Goal: Find specific page/section: Find specific page/section

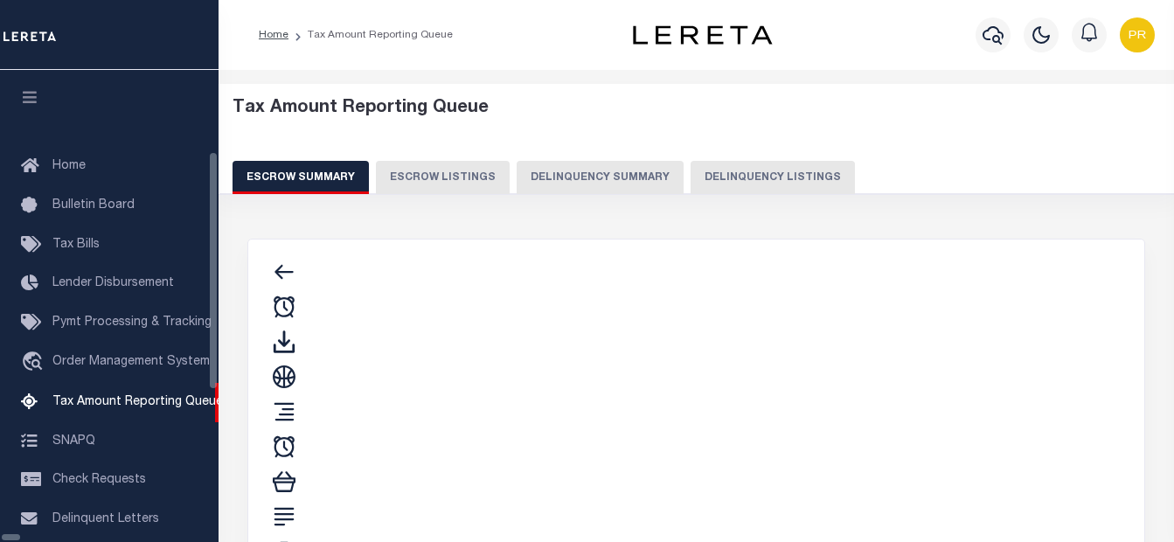
select select "100"
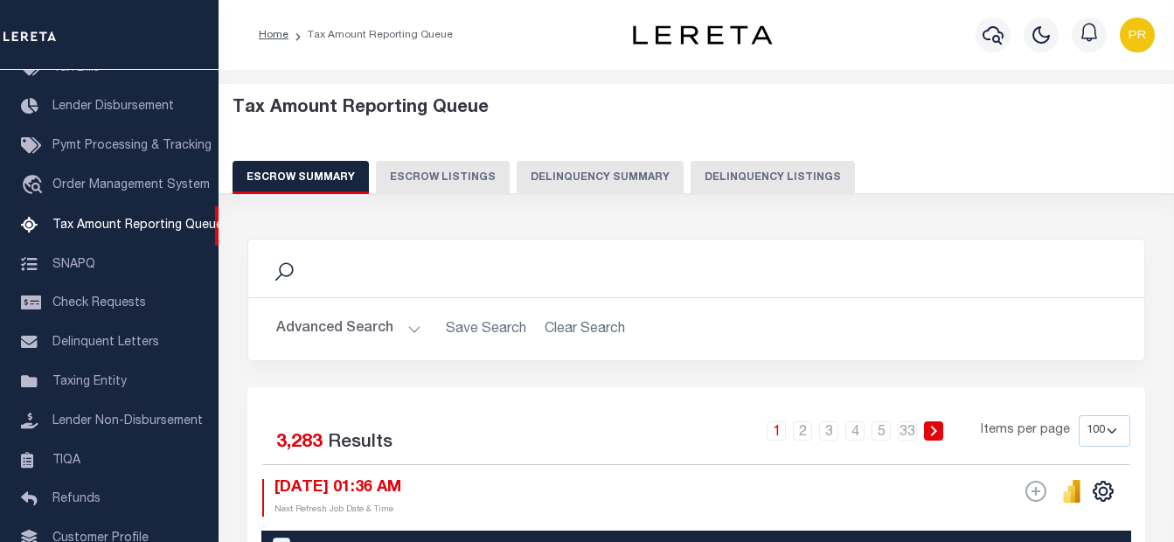
click at [730, 176] on button "Delinquency Listings" at bounding box center [772, 177] width 164 height 33
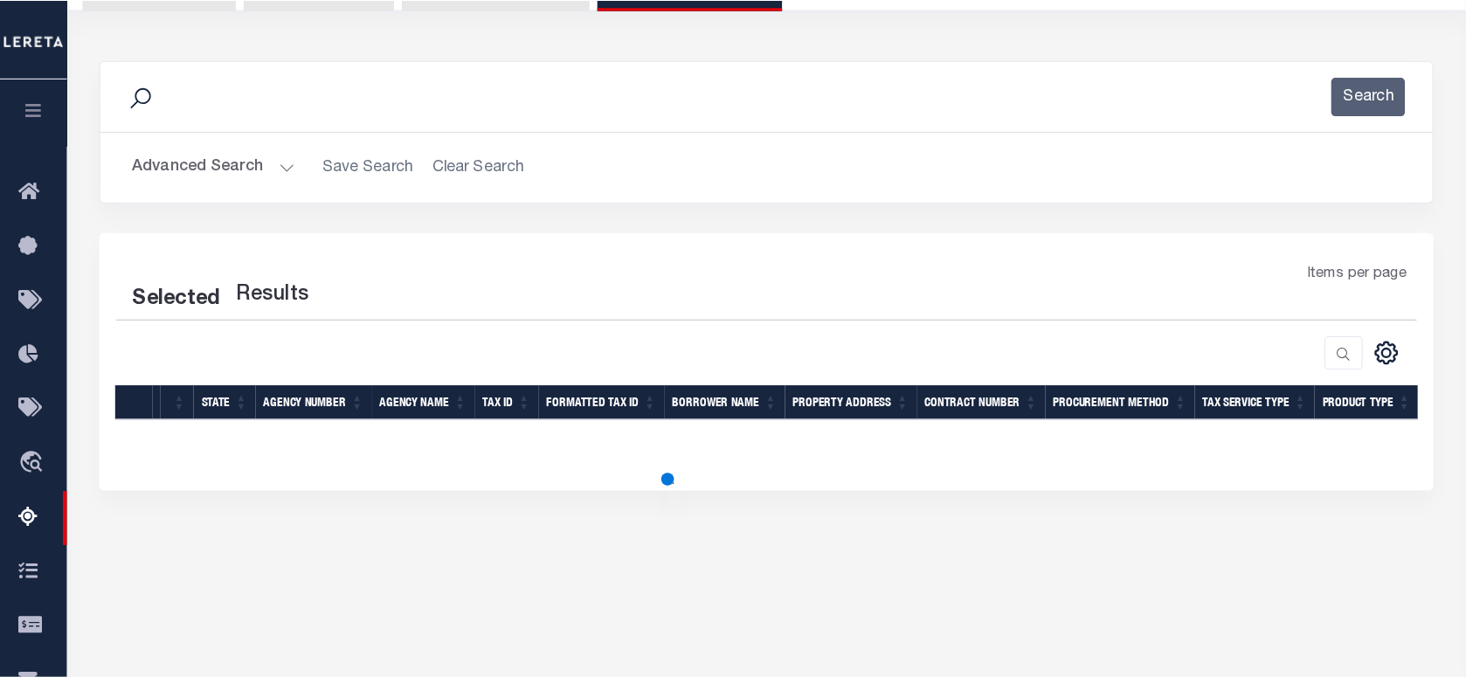
scroll to position [0, 0]
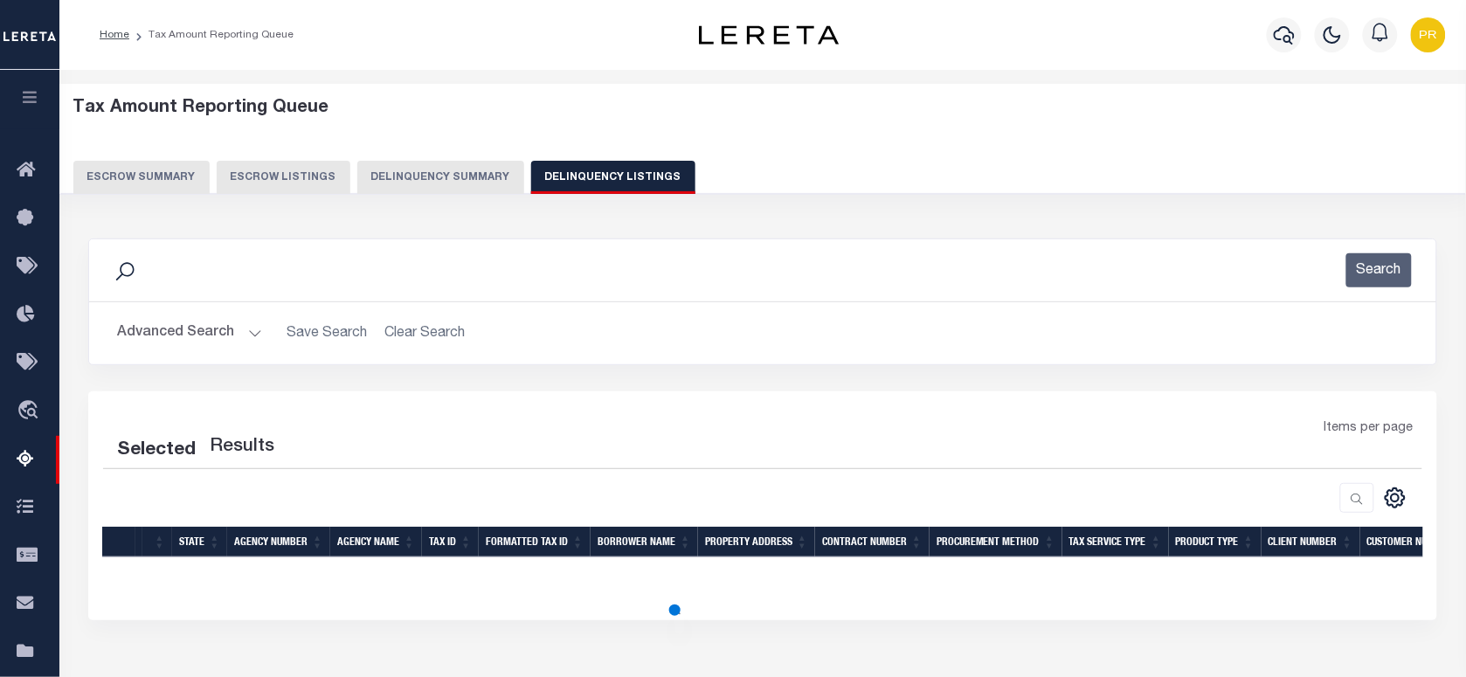
select select "100"
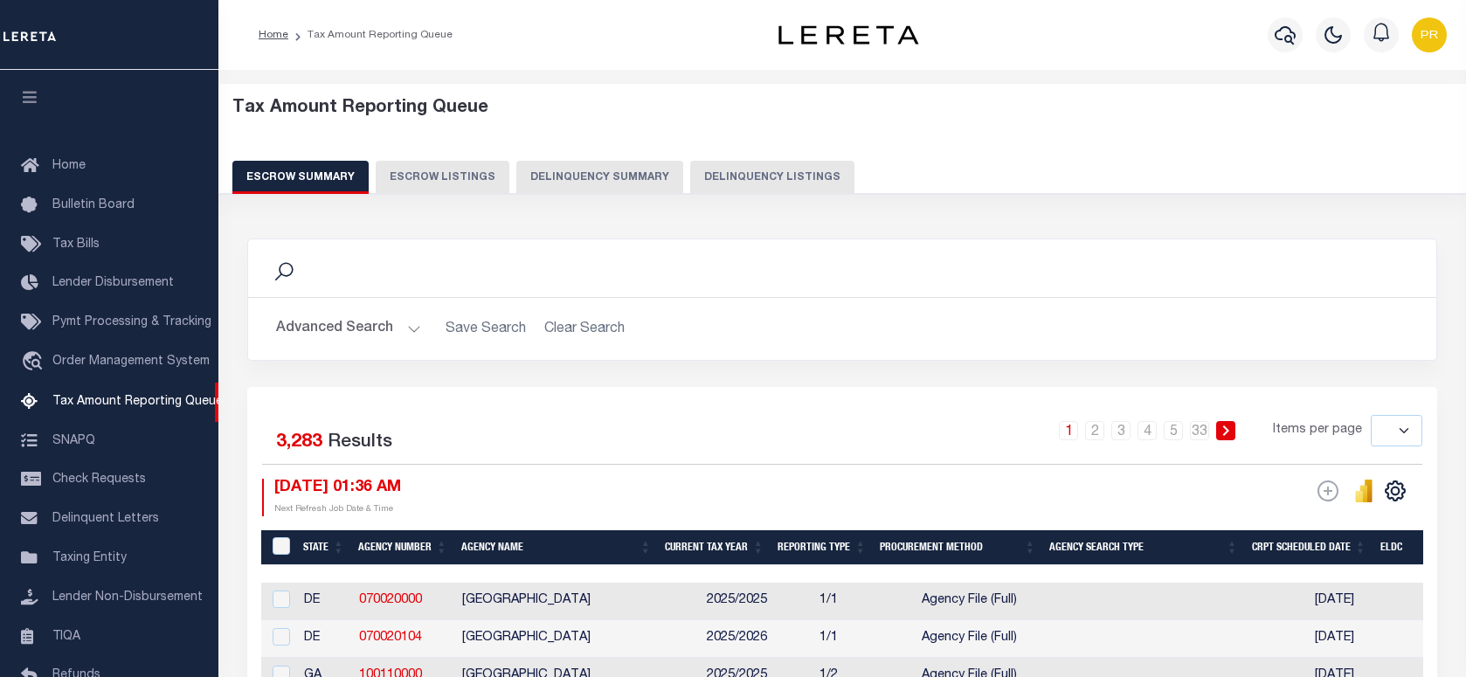
select select
